Goal: Task Accomplishment & Management: Complete application form

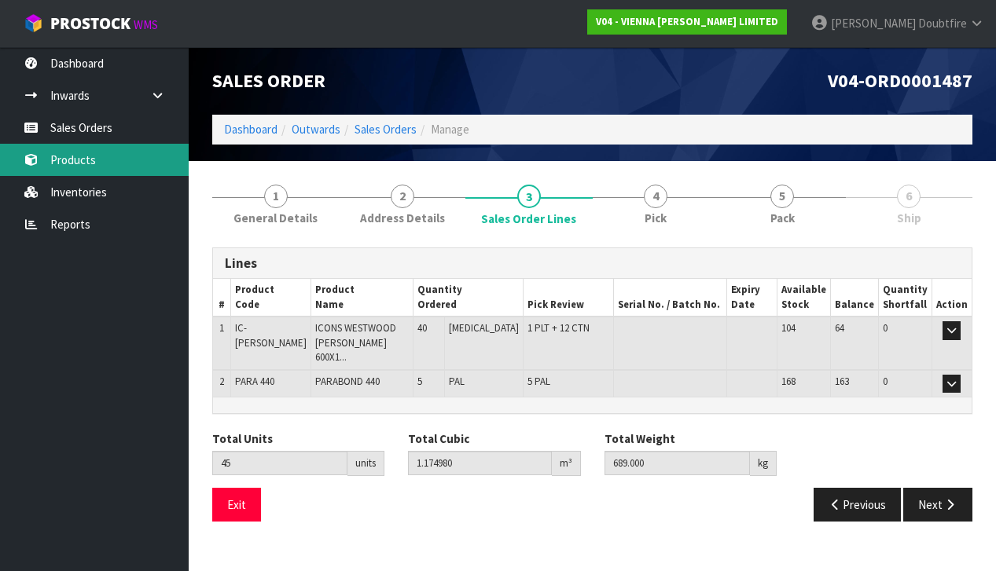
click at [79, 160] on link "Products" at bounding box center [94, 160] width 189 height 32
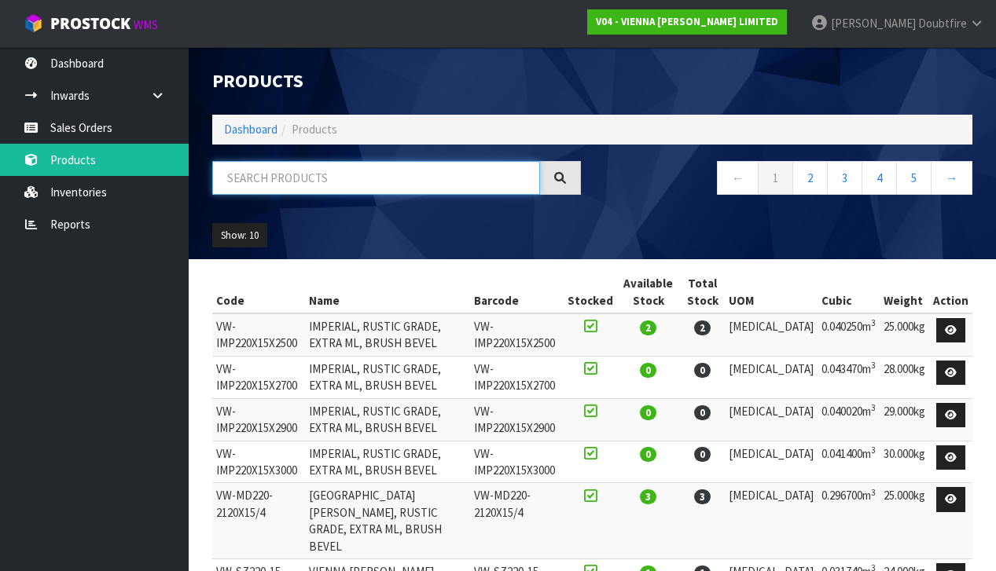
click at [275, 182] on input "text" at bounding box center [376, 178] width 328 height 34
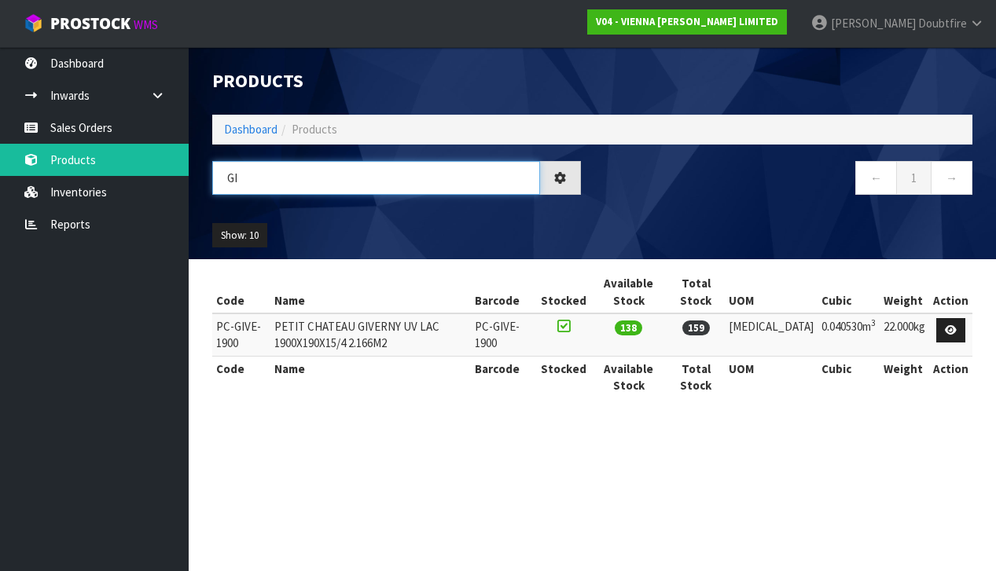
type input "G"
type input "C"
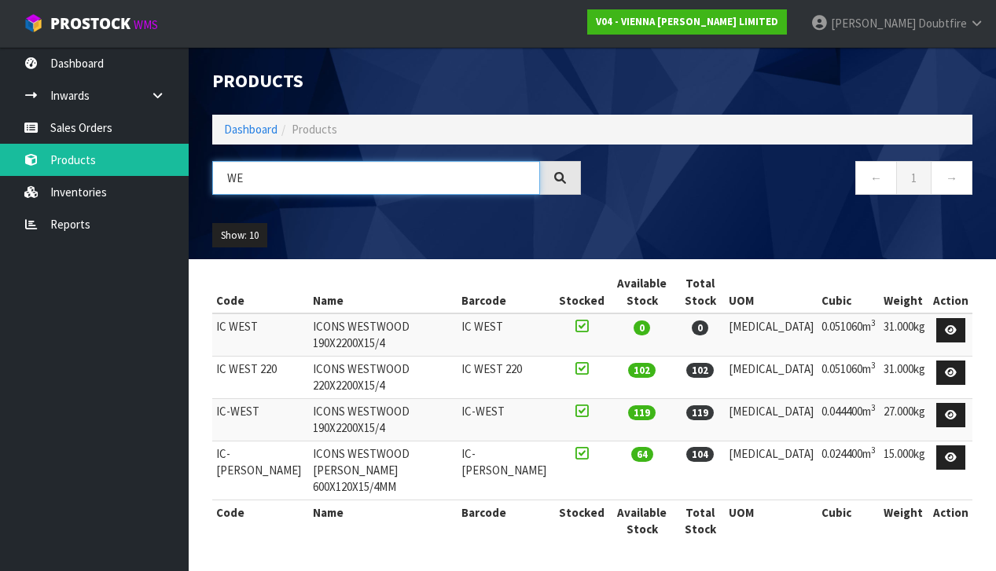
type input "W"
type input "007"
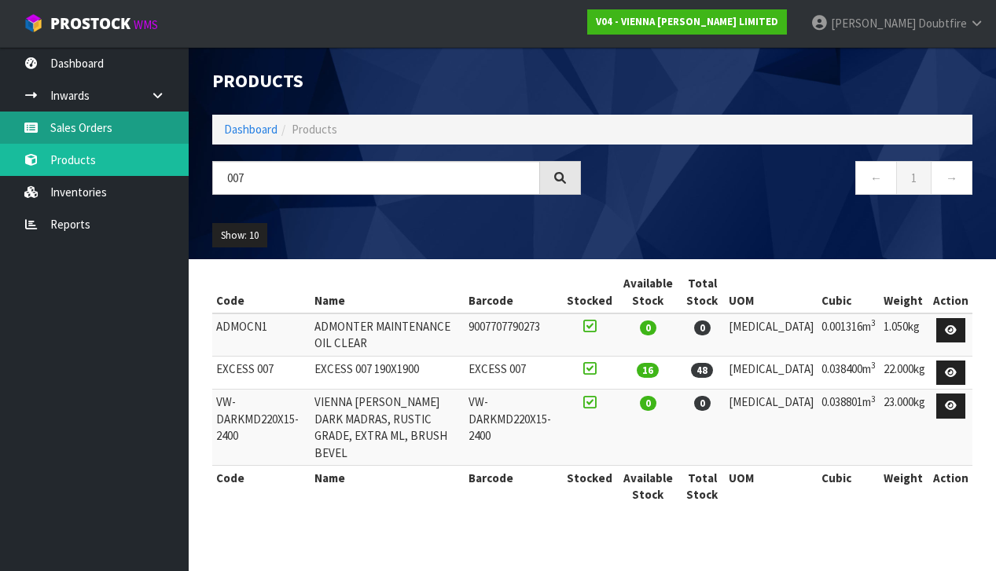
click at [77, 135] on link "Sales Orders" at bounding box center [94, 128] width 189 height 32
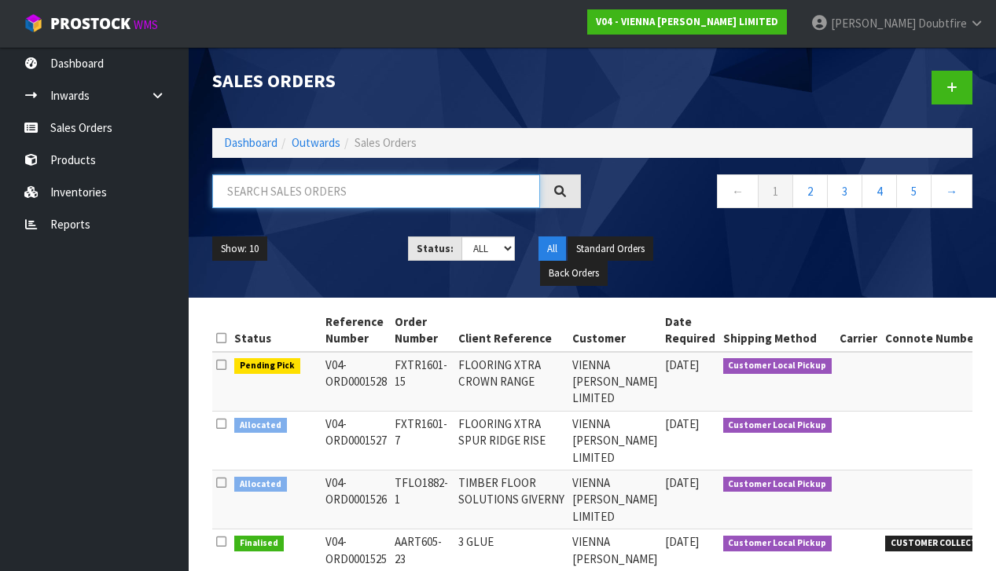
click at [274, 193] on input "text" at bounding box center [376, 191] width 328 height 34
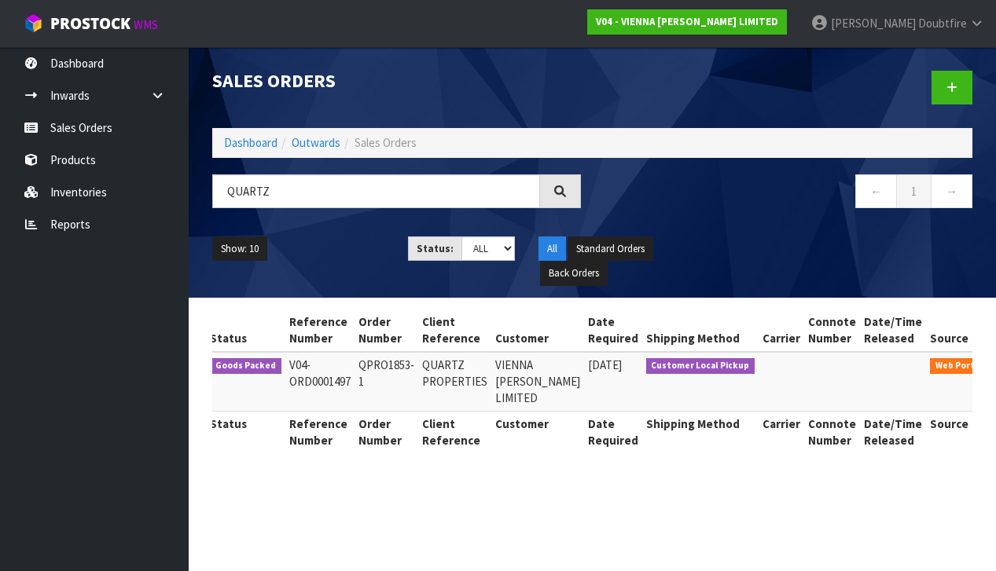
scroll to position [0, 24]
type input "Q"
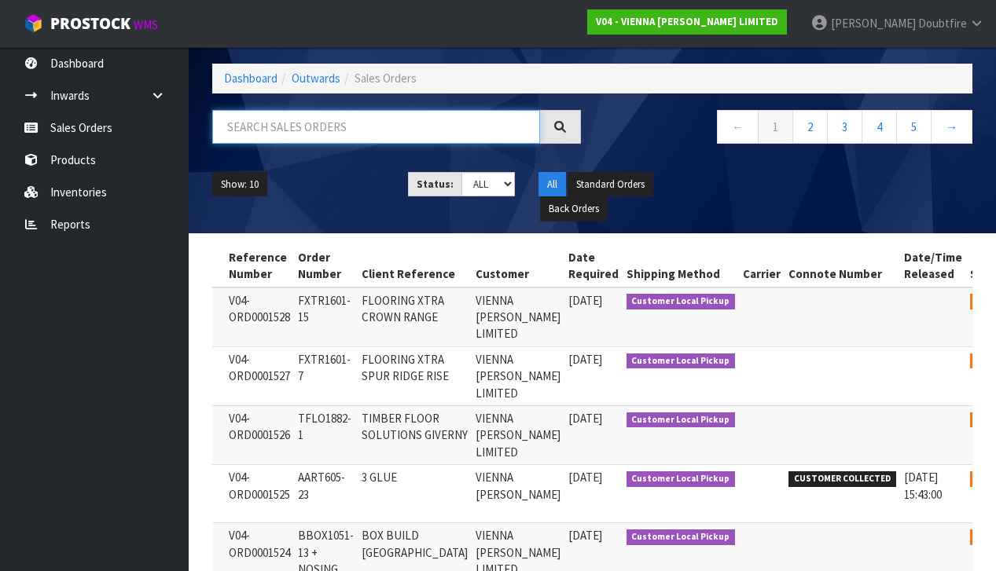
scroll to position [64, 0]
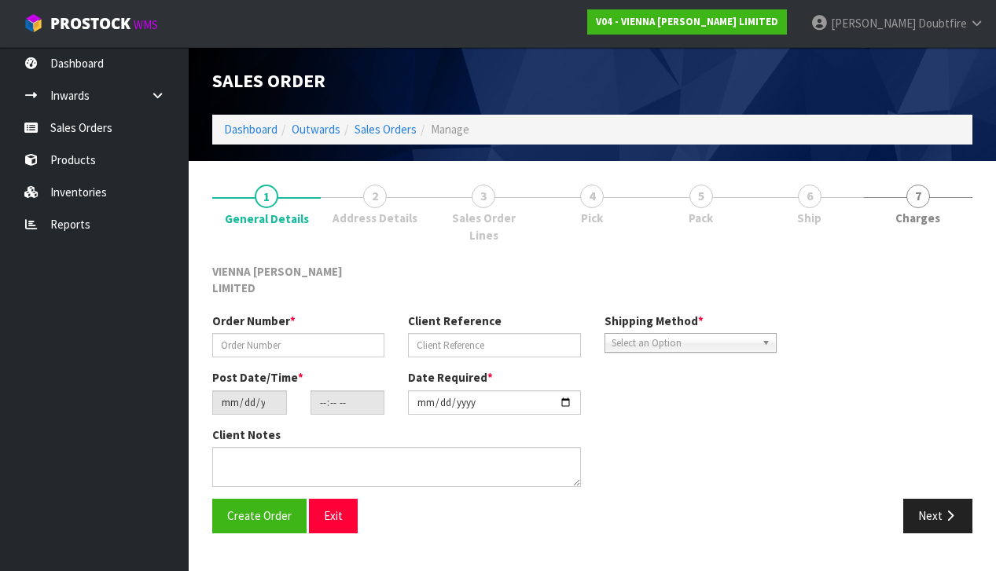
type input "TFLO1882-1"
type input "TIMBER FLOOR SOLUTIONS GIVERNY"
type input "[DATE]"
type input "15:40:00.000"
type input "[DATE]"
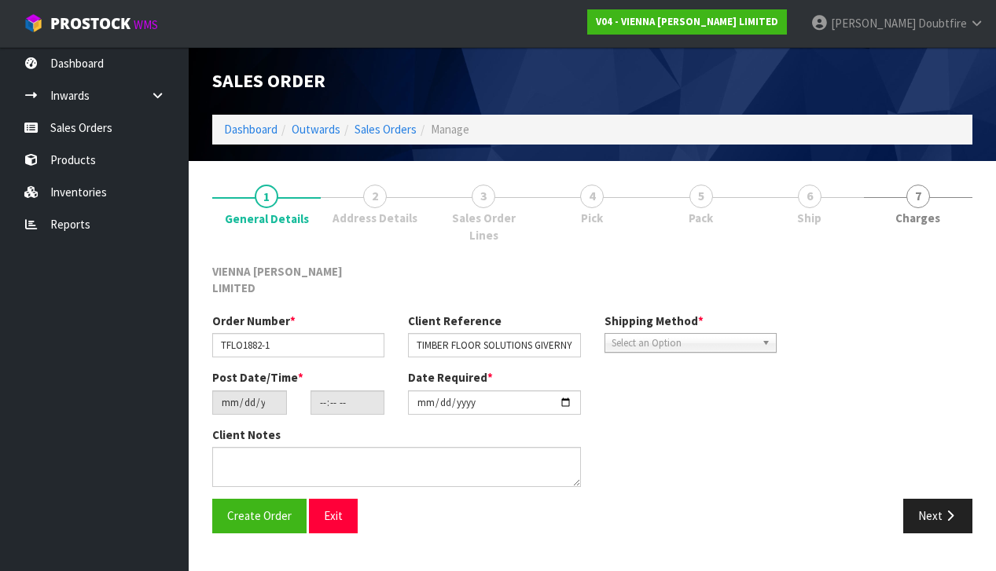
type textarea "TIMBER FLOOR SOLUTIONS GIVERNY"
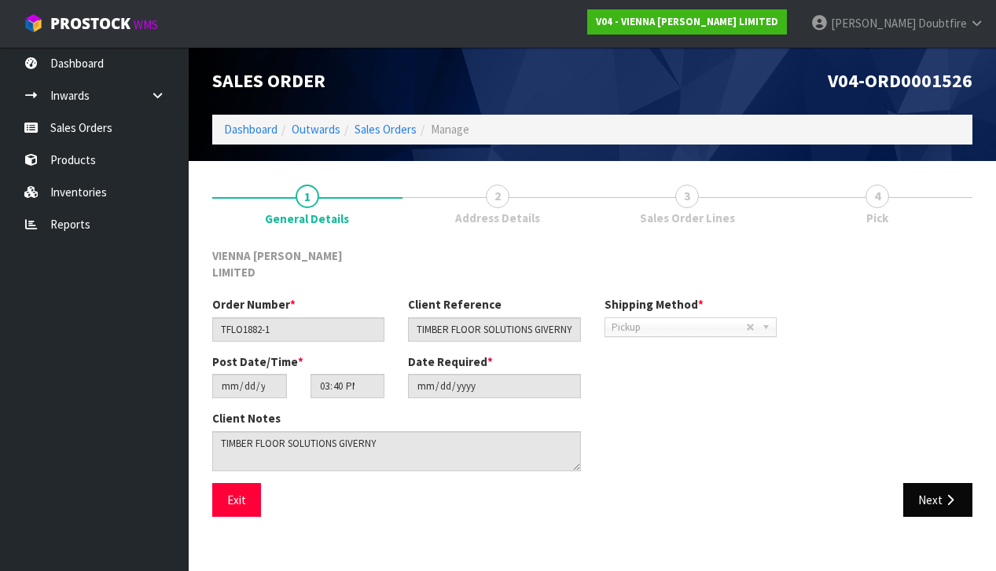
click at [947, 494] on icon "button" at bounding box center [949, 500] width 15 height 12
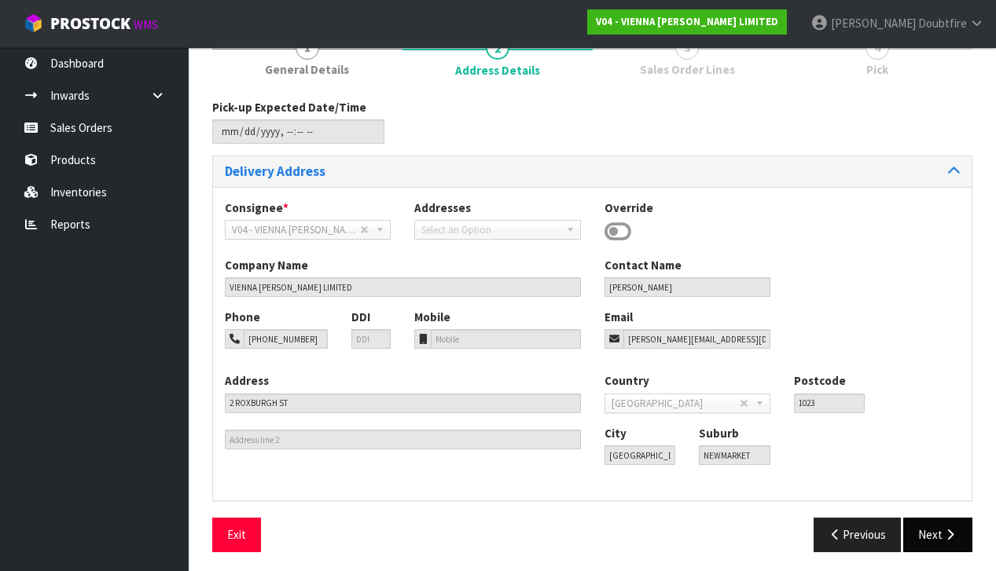
scroll to position [148, 0]
click at [946, 538] on button "Next" at bounding box center [937, 536] width 69 height 34
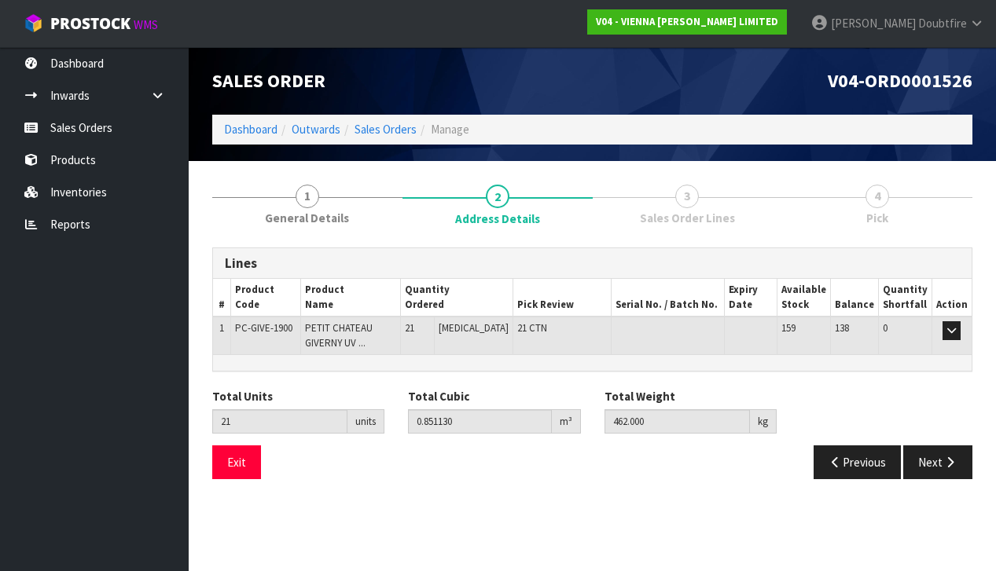
scroll to position [0, 0]
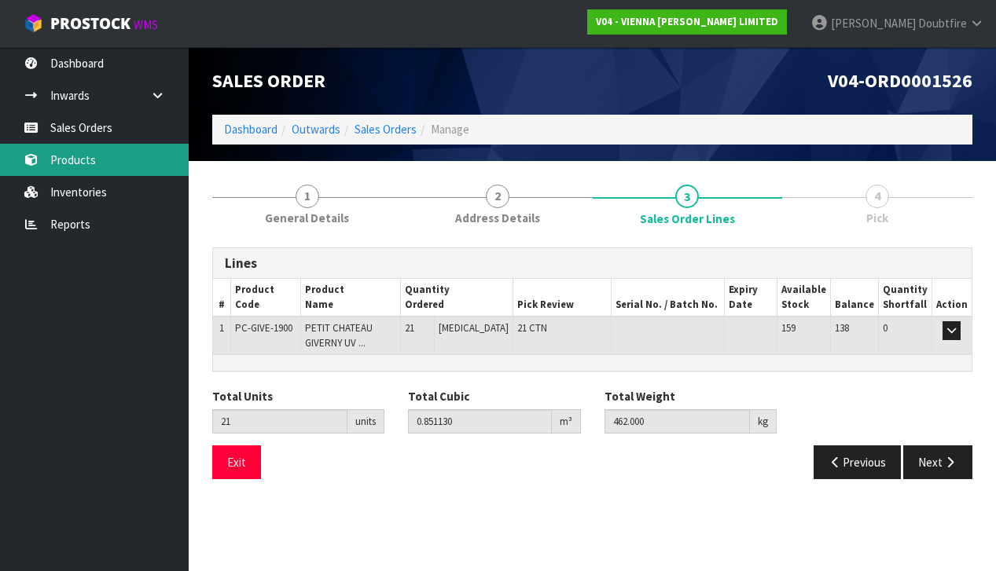
click at [82, 160] on link "Products" at bounding box center [94, 160] width 189 height 32
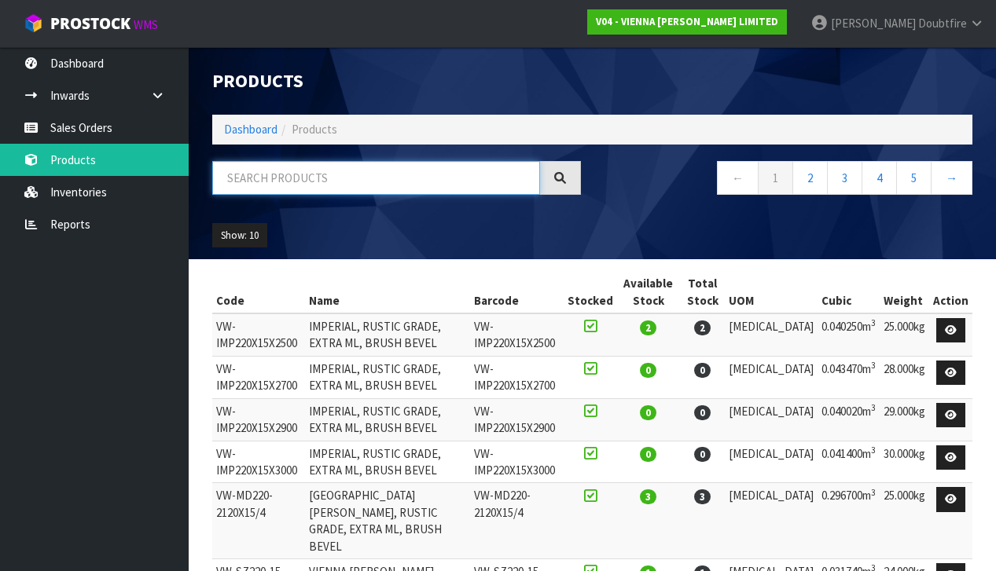
click at [251, 185] on input "text" at bounding box center [376, 178] width 328 height 34
type input "007"
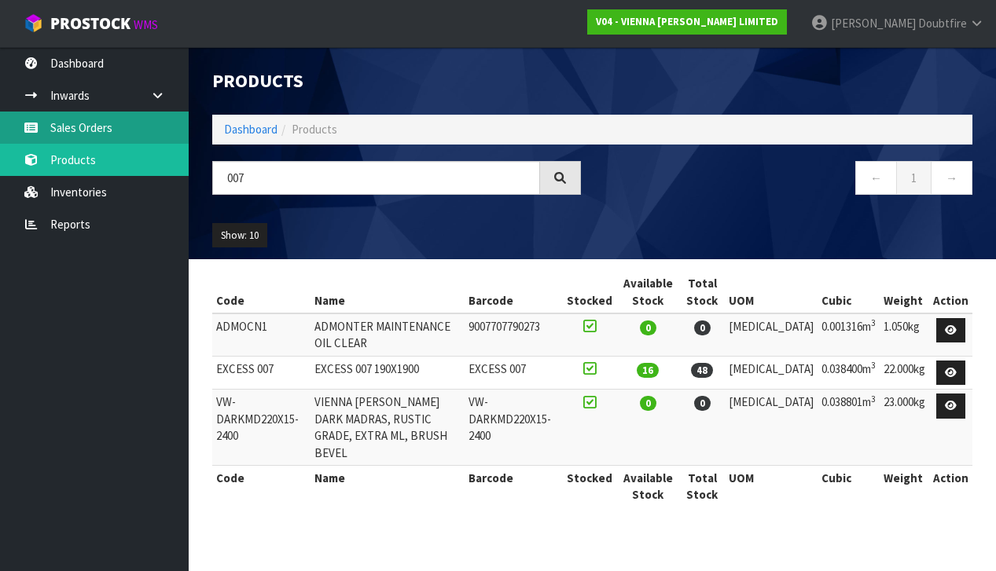
click at [101, 125] on link "Sales Orders" at bounding box center [94, 128] width 189 height 32
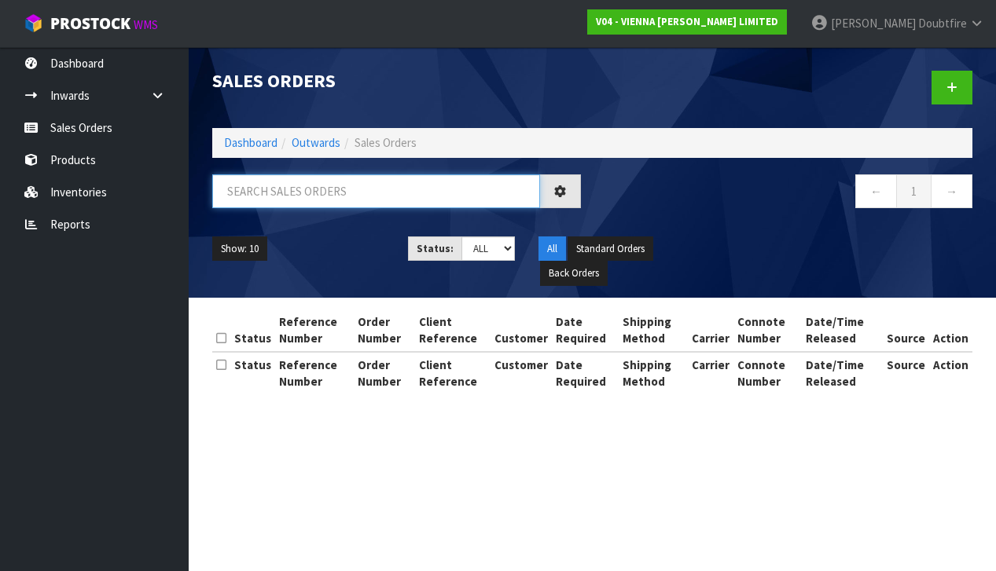
click at [278, 188] on input "text" at bounding box center [376, 191] width 328 height 34
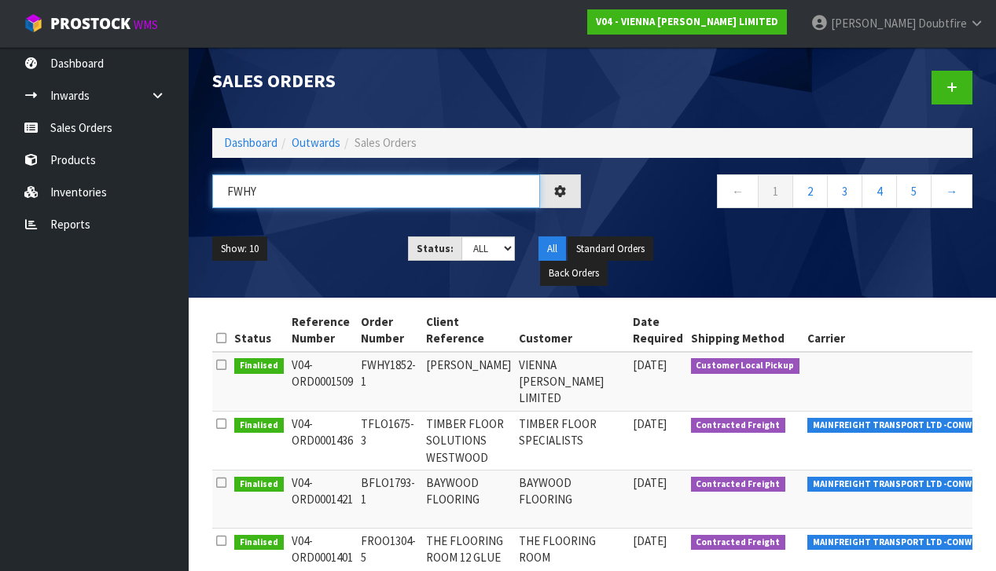
type input "FWHY"
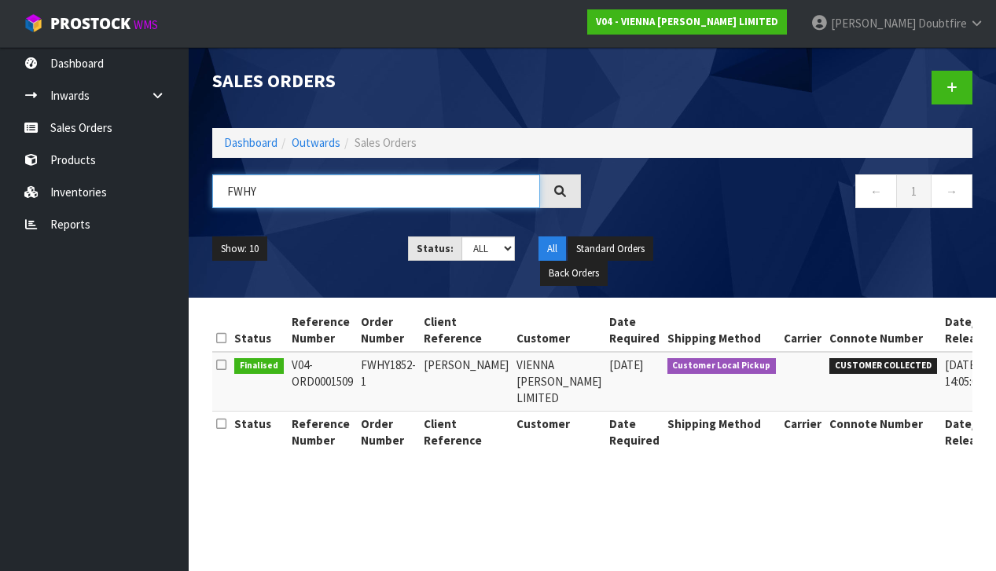
scroll to position [0, 52]
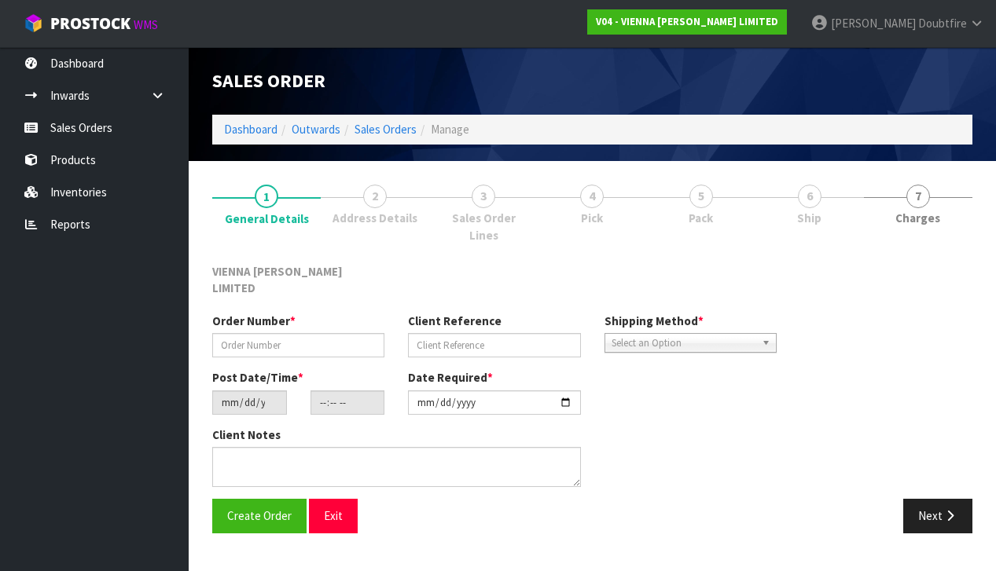
type input "FWHY1852-1"
type input "[PERSON_NAME]"
type input "[DATE]"
type input "10:54:00.000"
type input "[DATE]"
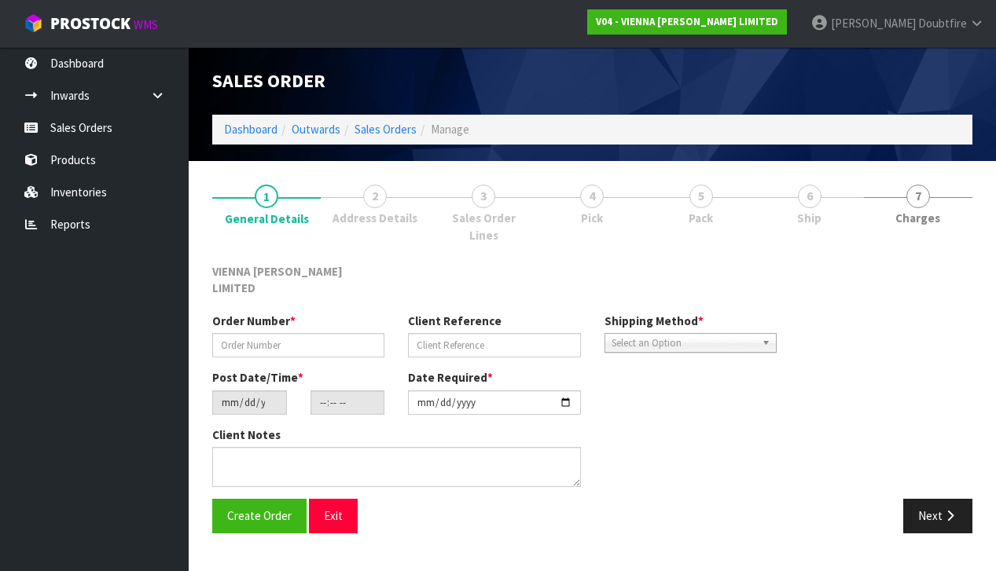
type textarea "[PERSON_NAME]"
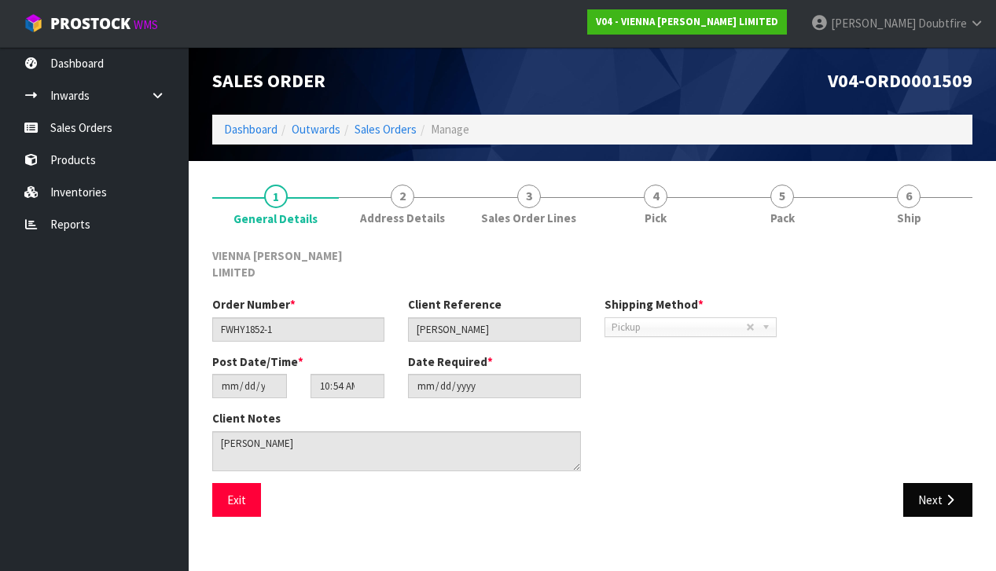
click at [936, 483] on button "Next" at bounding box center [937, 500] width 69 height 34
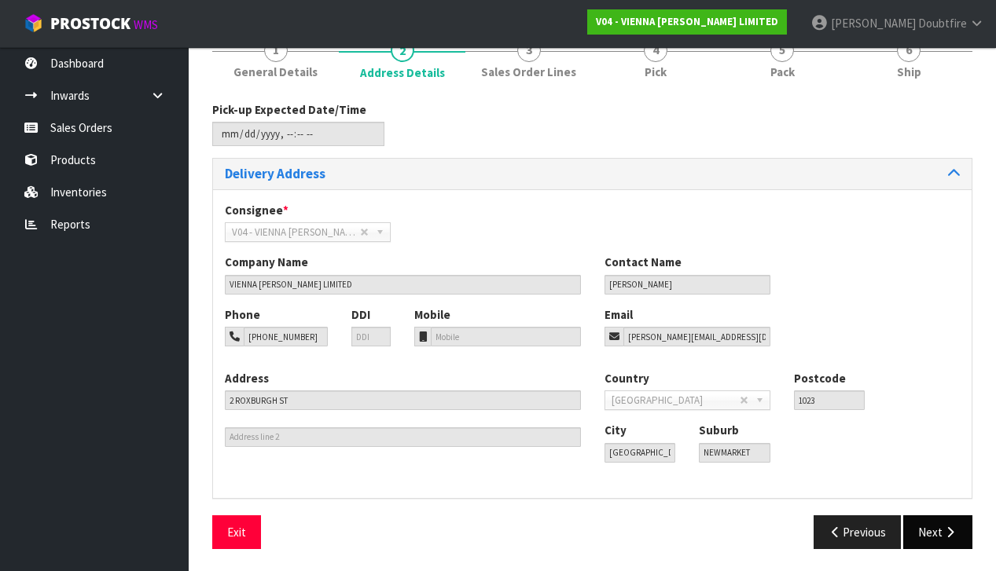
scroll to position [145, 0]
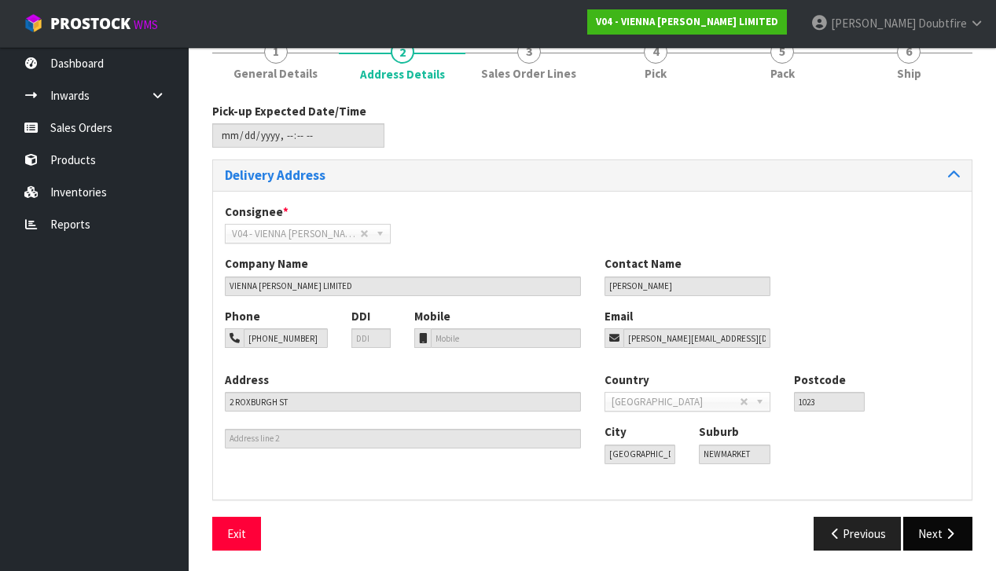
click at [929, 527] on button "Next" at bounding box center [937, 534] width 69 height 34
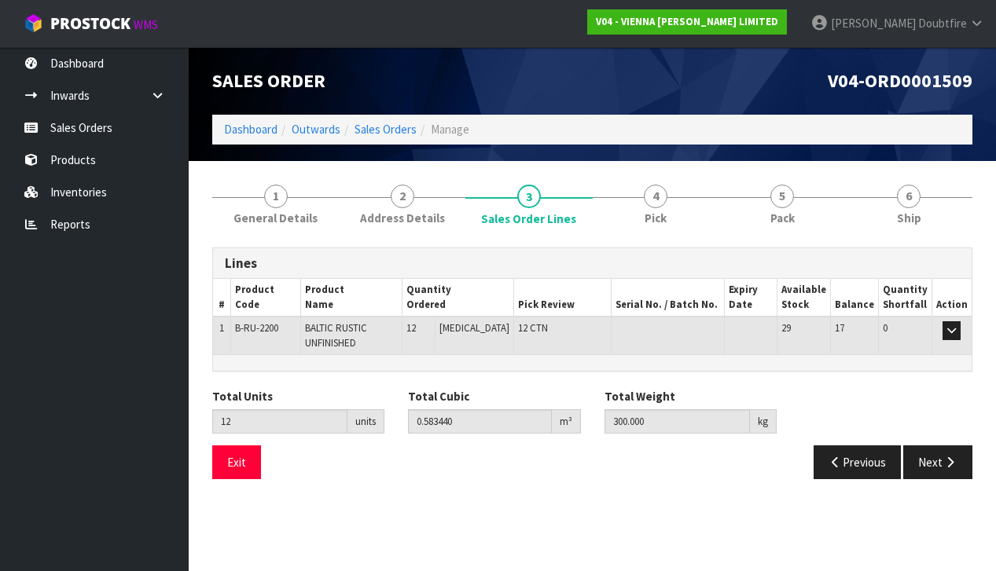
scroll to position [0, 0]
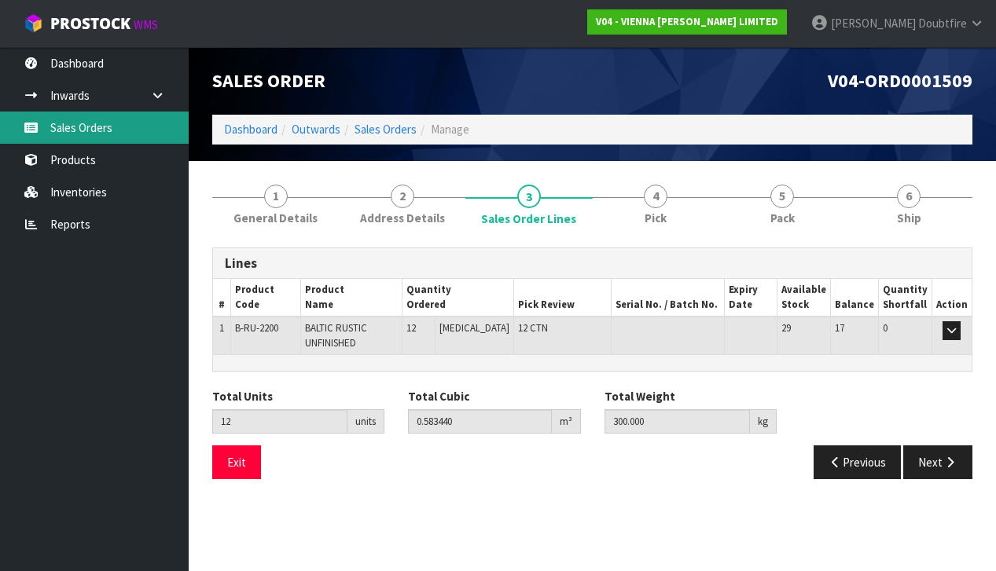
click at [96, 131] on link "Sales Orders" at bounding box center [94, 128] width 189 height 32
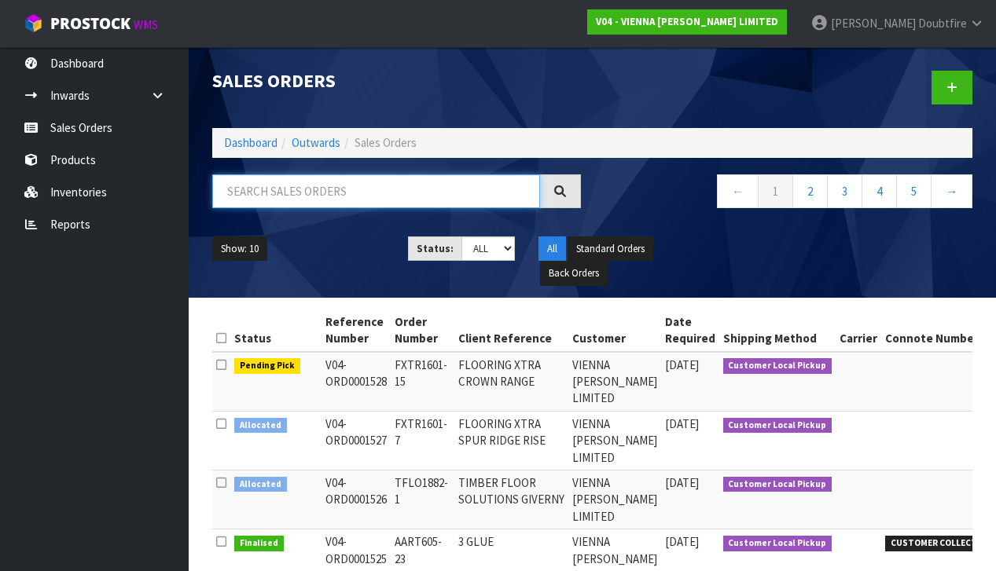
click at [248, 193] on input "text" at bounding box center [376, 191] width 328 height 34
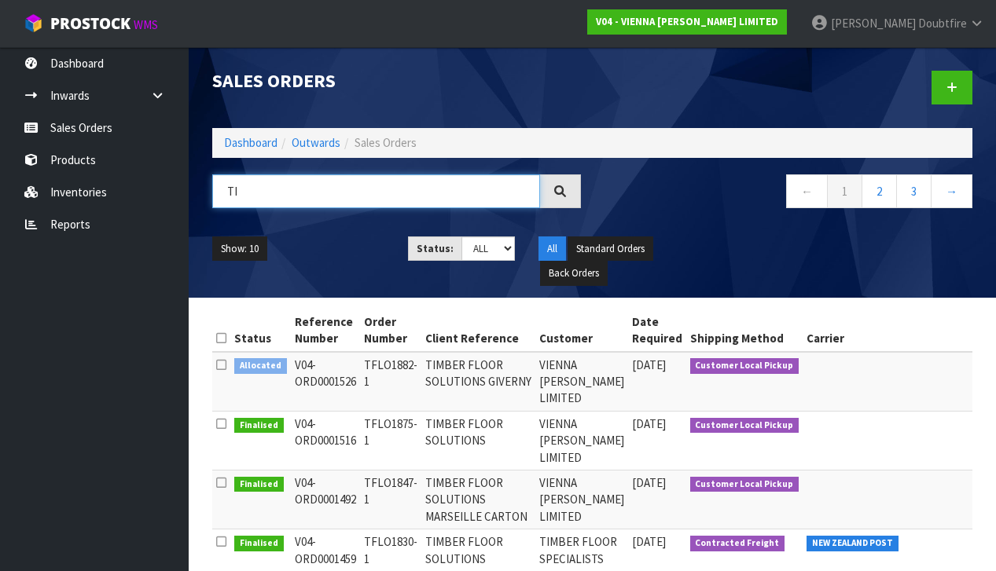
type input "T"
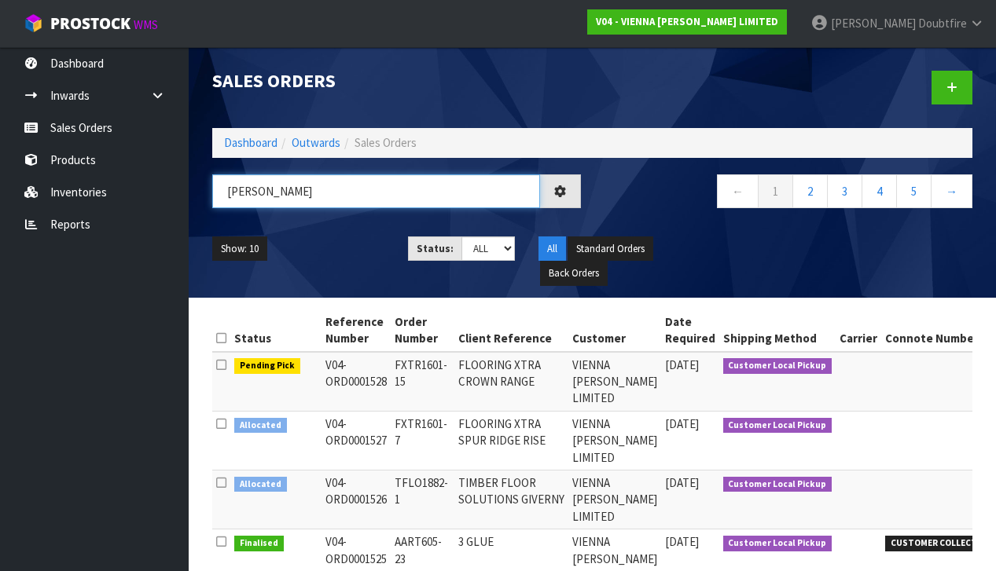
type input "[PERSON_NAME]"
